Goal: Task Accomplishment & Management: Complete application form

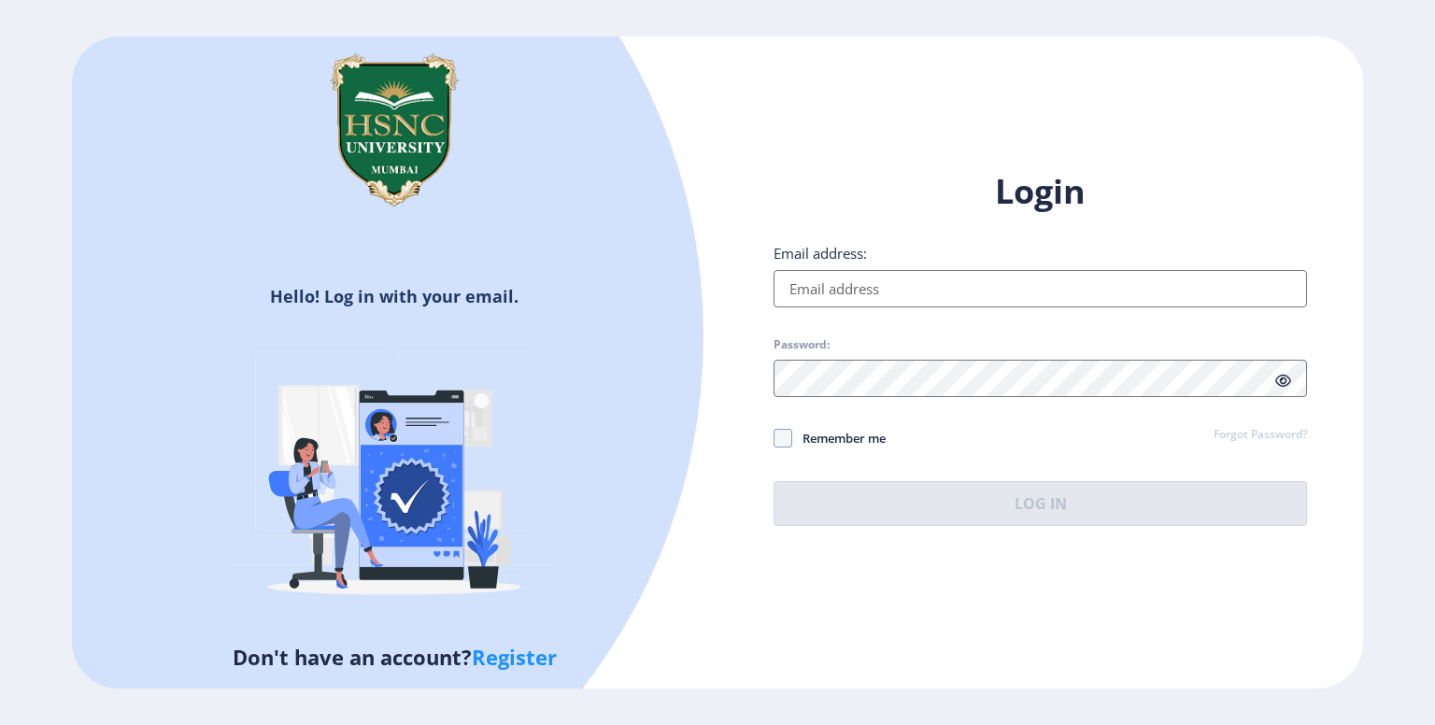
click at [812, 293] on input "Email address:" at bounding box center [1039, 288] width 533 height 37
type input "[EMAIL_ADDRESS][DOMAIN_NAME]"
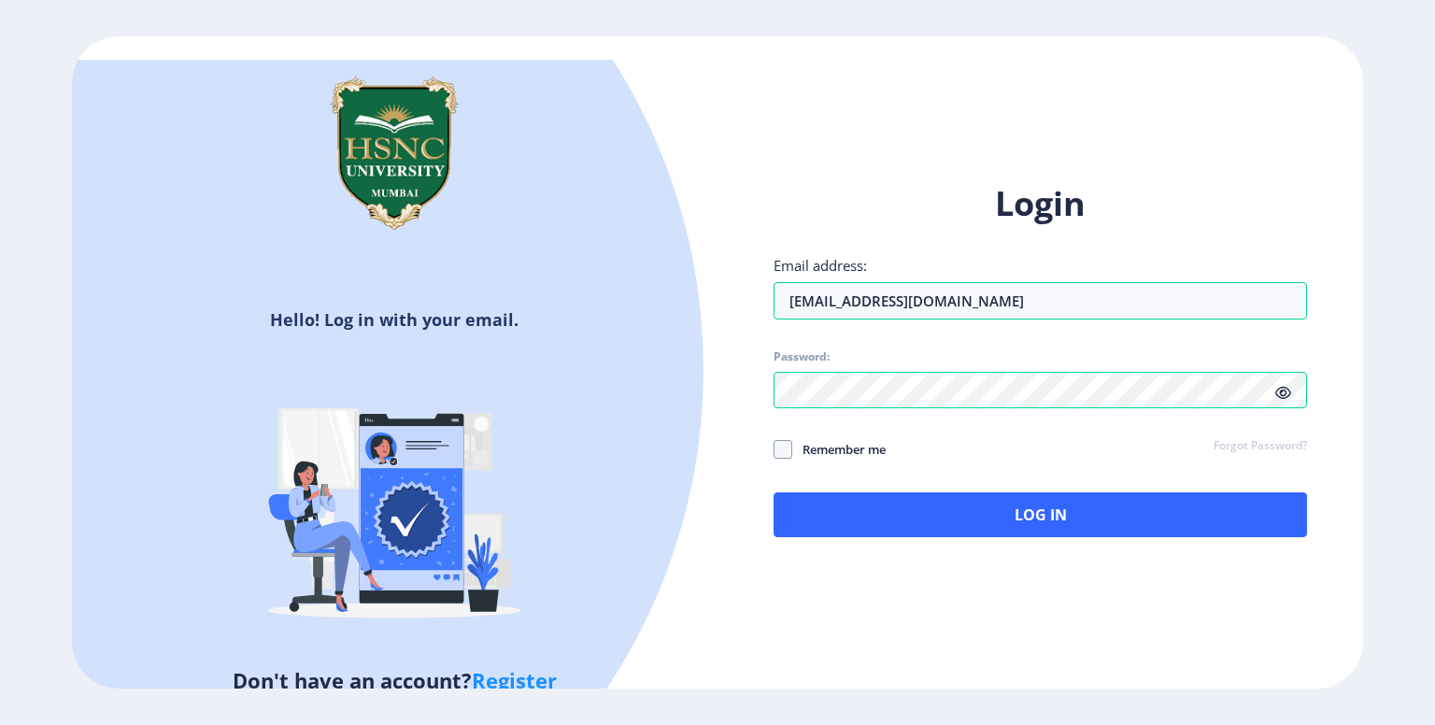
click at [1283, 396] on icon at bounding box center [1283, 393] width 16 height 14
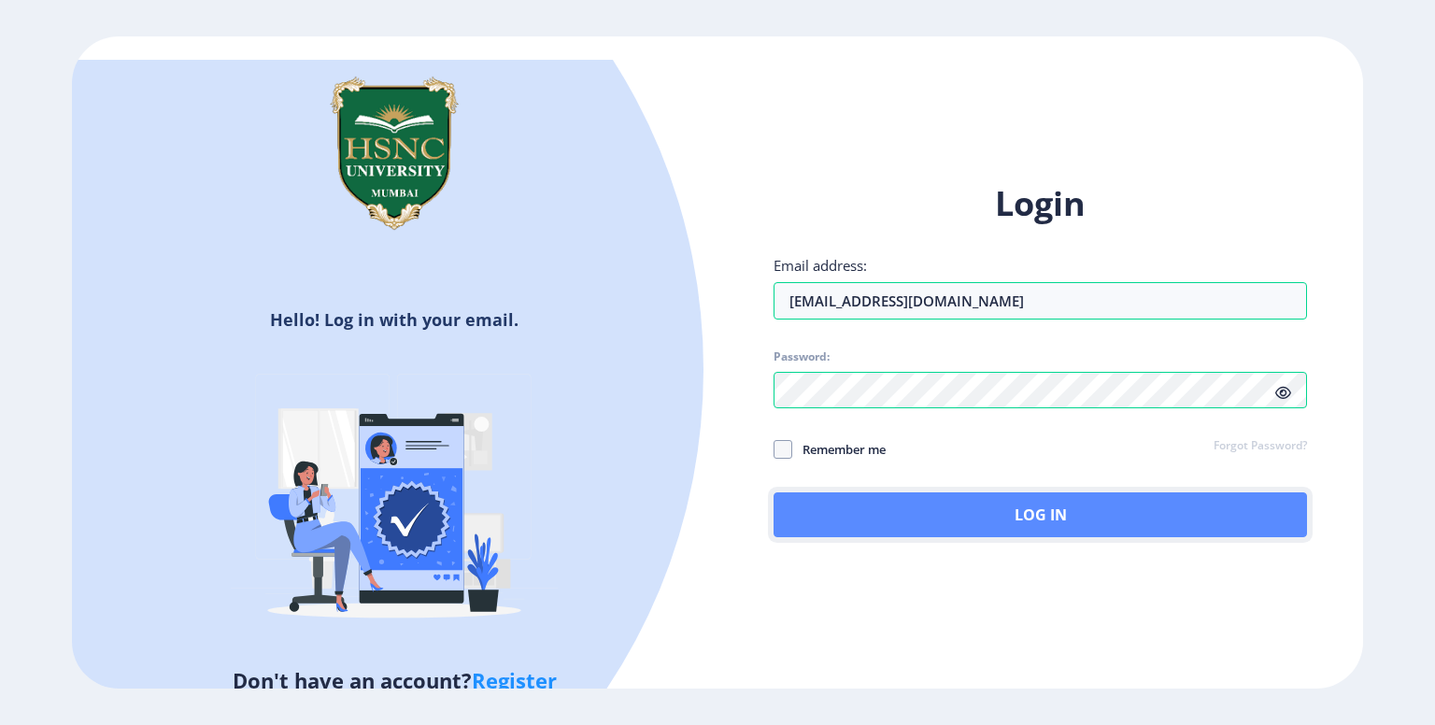
click at [1094, 529] on button "Log In" at bounding box center [1039, 514] width 533 height 45
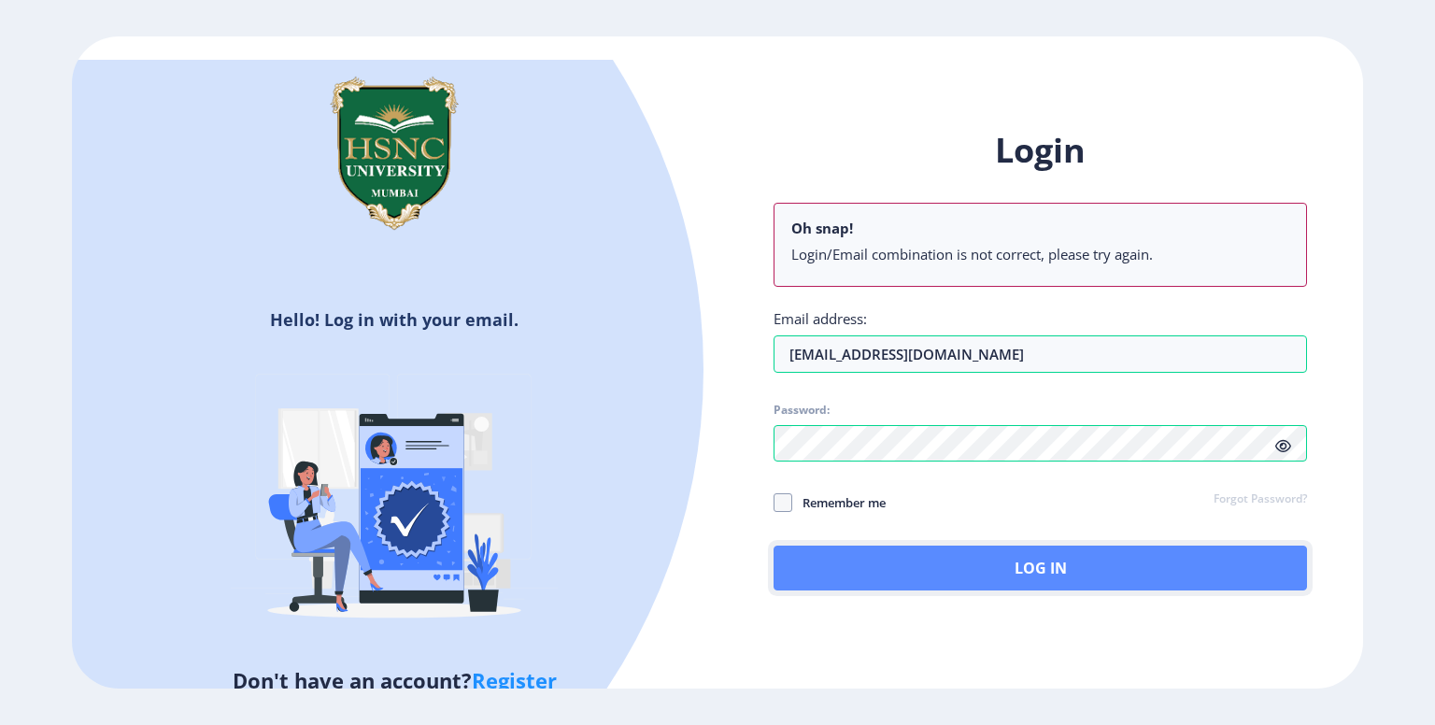
click at [929, 569] on button "Log In" at bounding box center [1039, 567] width 533 height 45
